Goal: Task Accomplishment & Management: Complete application form

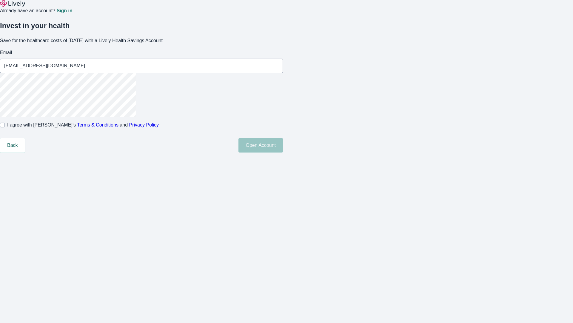
click at [5, 127] on input "I agree with Lively’s Terms & Conditions and Privacy Policy" at bounding box center [2, 124] width 5 height 5
checkbox input "true"
click at [283, 152] on button "Open Account" at bounding box center [261, 145] width 45 height 14
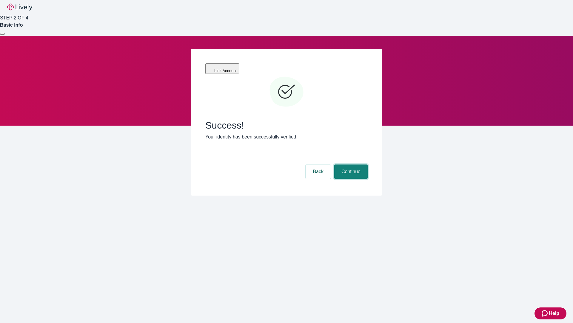
click at [350, 164] on button "Continue" at bounding box center [351, 171] width 33 height 14
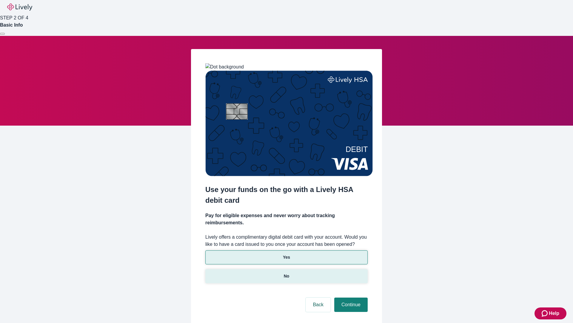
click at [286, 273] on p "No" at bounding box center [287, 276] width 6 height 6
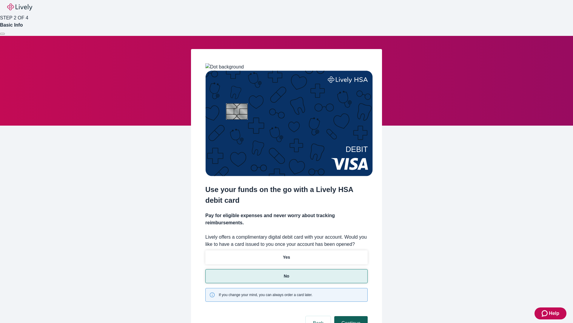
click at [350, 316] on button "Continue" at bounding box center [351, 323] width 33 height 14
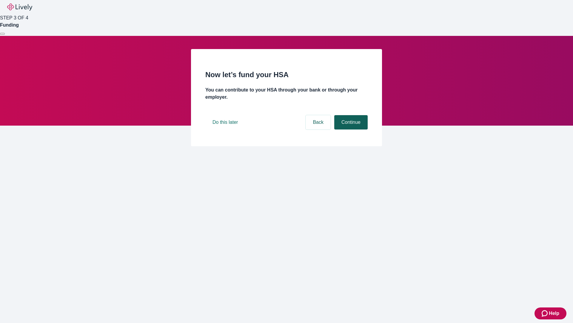
click at [350, 129] on button "Continue" at bounding box center [351, 122] width 33 height 14
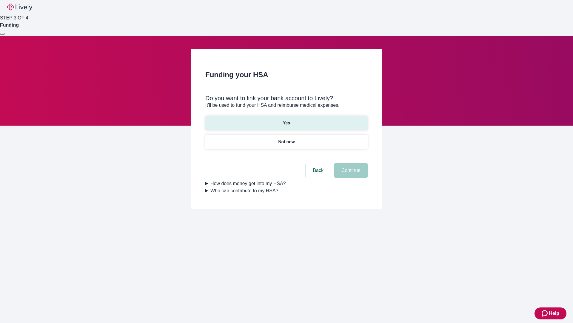
click at [286, 120] on p "Yes" at bounding box center [286, 123] width 7 height 6
click at [350, 163] on button "Continue" at bounding box center [351, 170] width 33 height 14
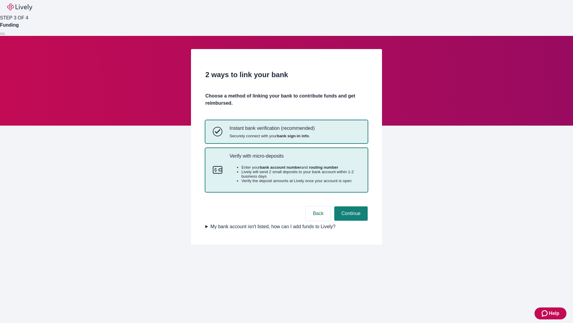
click at [295, 159] on p "Verify with micro-deposits" at bounding box center [295, 156] width 131 height 6
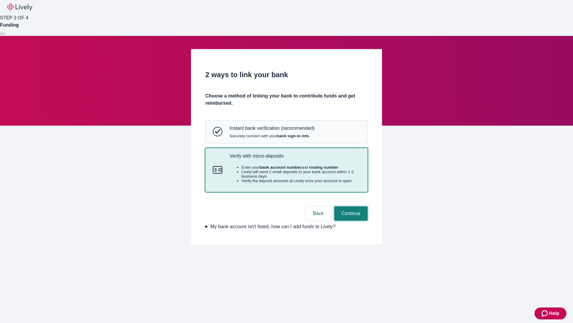
click at [350, 220] on button "Continue" at bounding box center [351, 213] width 33 height 14
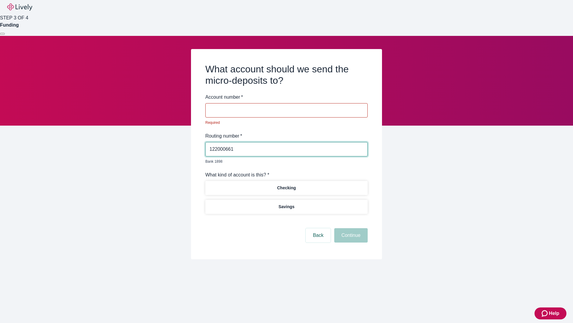
type input "122000661"
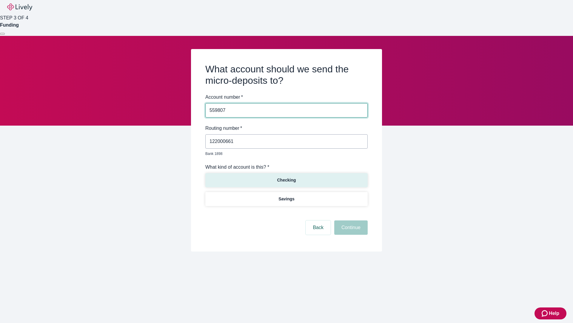
type input "559807"
click at [286, 177] on p "Checking" at bounding box center [286, 180] width 19 height 6
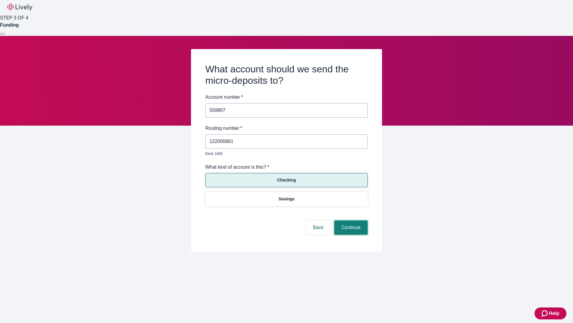
click at [350, 220] on button "Continue" at bounding box center [351, 227] width 33 height 14
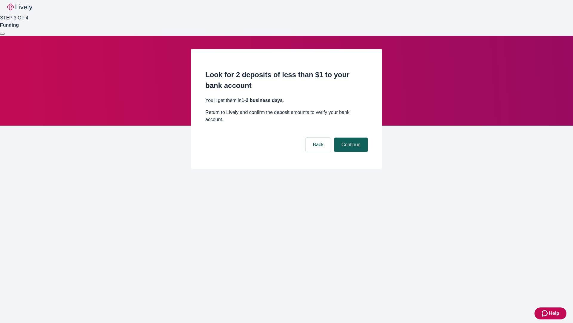
click at [350, 137] on button "Continue" at bounding box center [351, 144] width 33 height 14
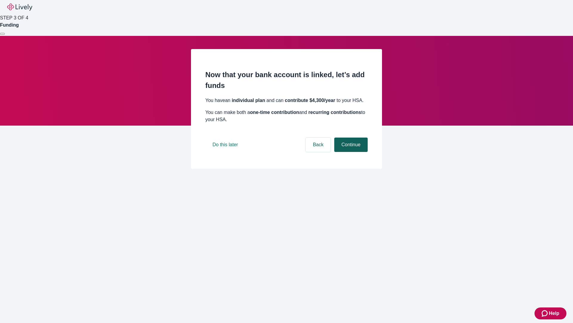
click at [350, 152] on button "Continue" at bounding box center [351, 144] width 33 height 14
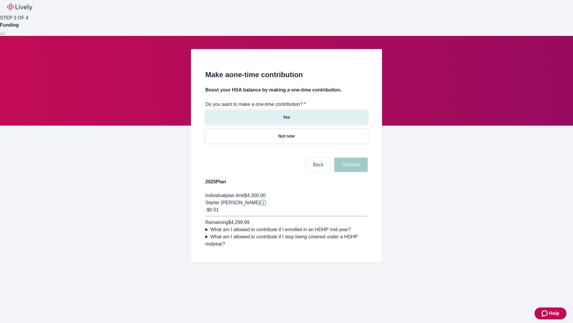
click at [286, 114] on p "Yes" at bounding box center [286, 117] width 7 height 6
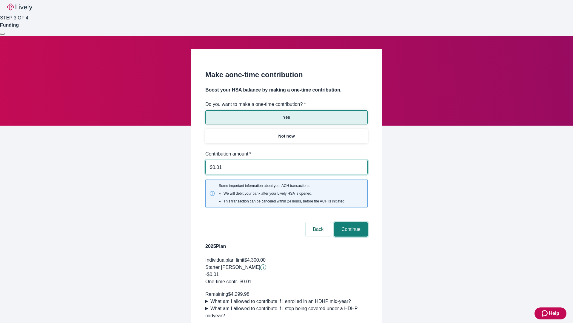
click at [350, 222] on button "Continue" at bounding box center [351, 229] width 33 height 14
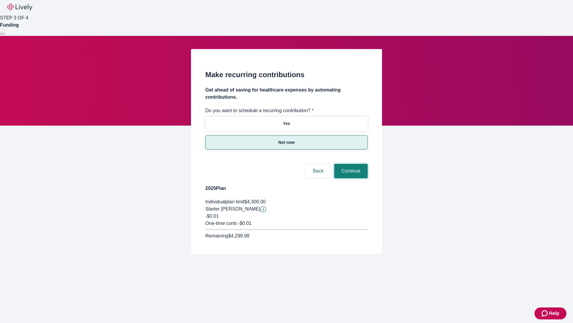
click at [350, 164] on button "Continue" at bounding box center [351, 171] width 33 height 14
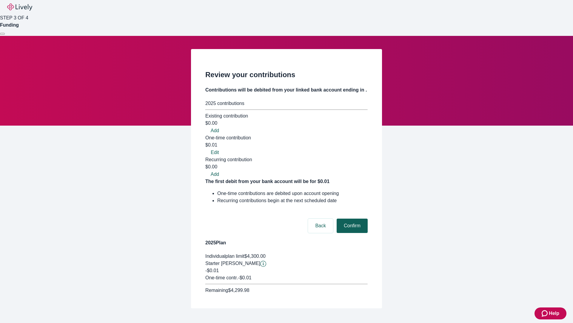
click at [352, 218] on button "Confirm" at bounding box center [352, 225] width 31 height 14
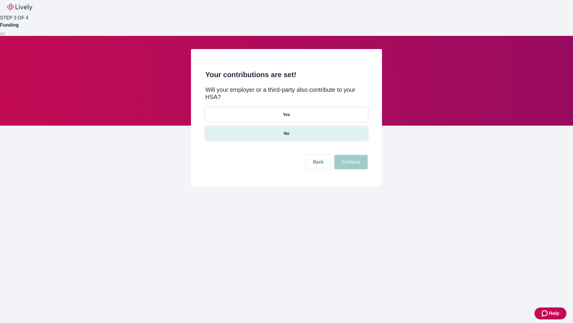
click at [286, 130] on p "No" at bounding box center [287, 133] width 6 height 6
click at [350, 155] on button "Continue" at bounding box center [351, 162] width 33 height 14
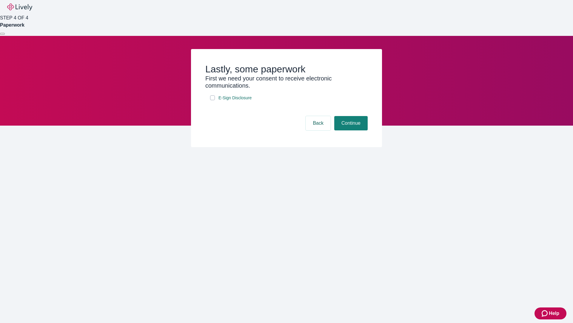
click at [213, 100] on input "E-Sign Disclosure" at bounding box center [212, 97] width 5 height 5
checkbox input "true"
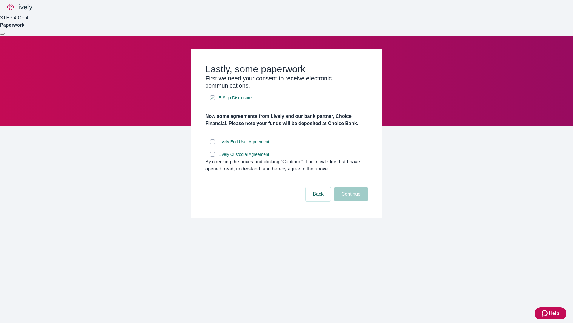
click at [213, 144] on input "Lively End User Agreement" at bounding box center [212, 141] width 5 height 5
checkbox input "true"
click at [213, 157] on input "Lively Custodial Agreement" at bounding box center [212, 154] width 5 height 5
checkbox input "true"
click at [350, 201] on button "Continue" at bounding box center [351, 194] width 33 height 14
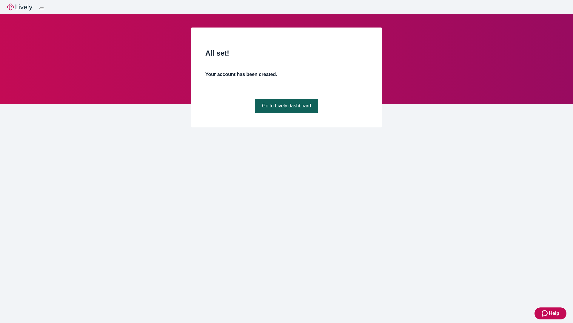
click at [286, 113] on link "Go to Lively dashboard" at bounding box center [287, 106] width 64 height 14
